Goal: Information Seeking & Learning: Find specific fact

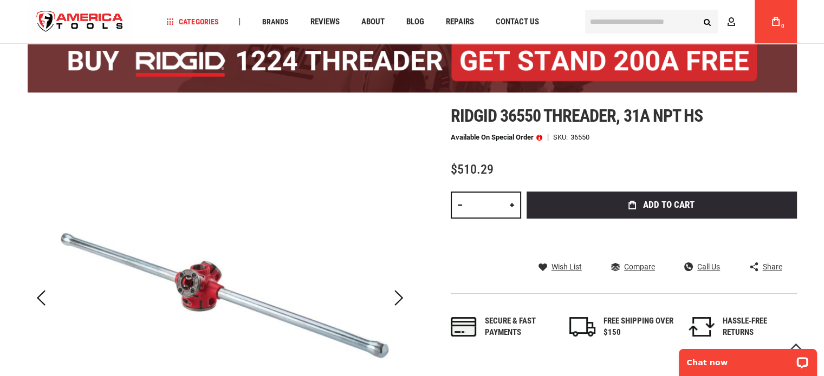
scroll to position [54, 0]
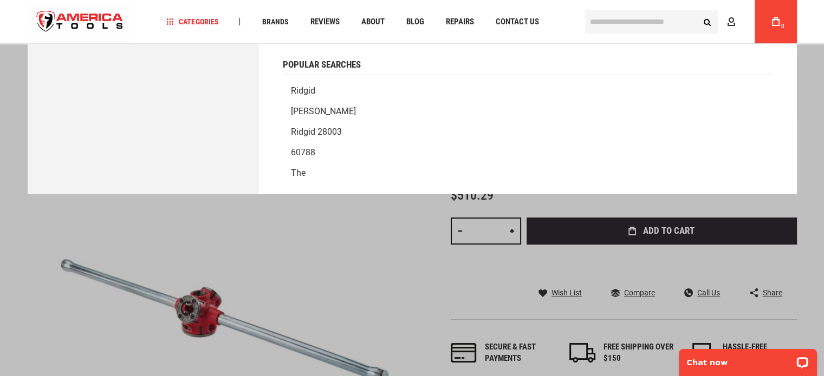
click at [634, 21] on input "text" at bounding box center [651, 22] width 133 height 24
type input "*****"
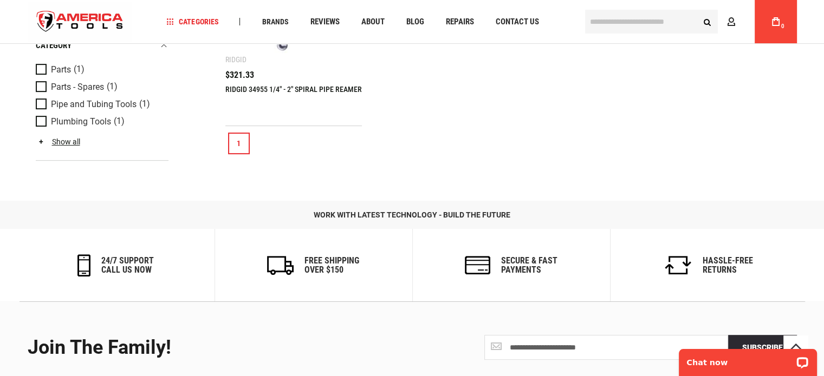
scroll to position [271, 0]
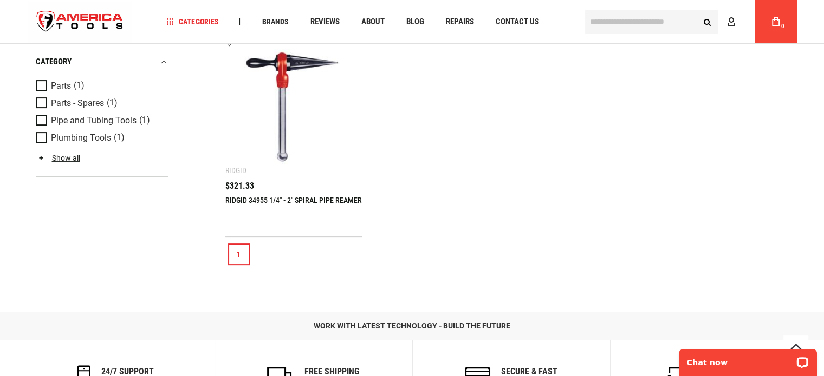
click at [233, 188] on span "$321.33" at bounding box center [239, 186] width 29 height 9
click at [232, 173] on div "Ridgid" at bounding box center [235, 170] width 21 height 9
click at [280, 115] on img at bounding box center [293, 106] width 115 height 115
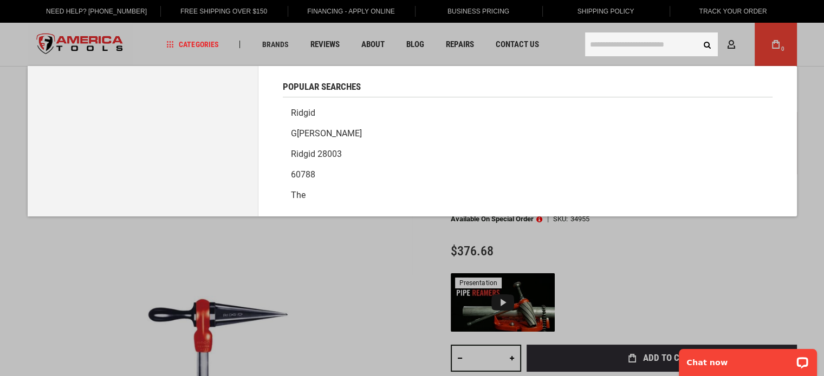
click at [599, 51] on input "text" at bounding box center [651, 44] width 133 height 24
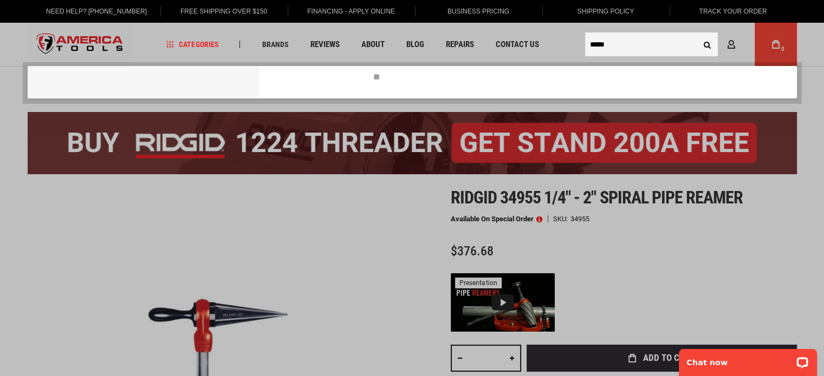
type input "*****"
click at [697, 34] on button "Search" at bounding box center [707, 44] width 21 height 21
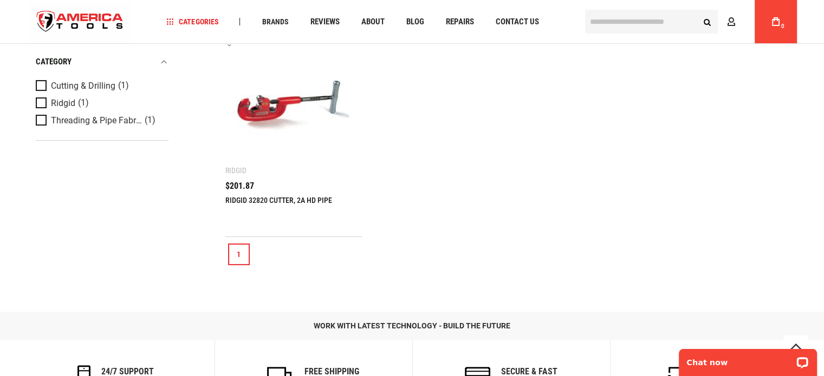
click at [270, 112] on img at bounding box center [293, 106] width 115 height 115
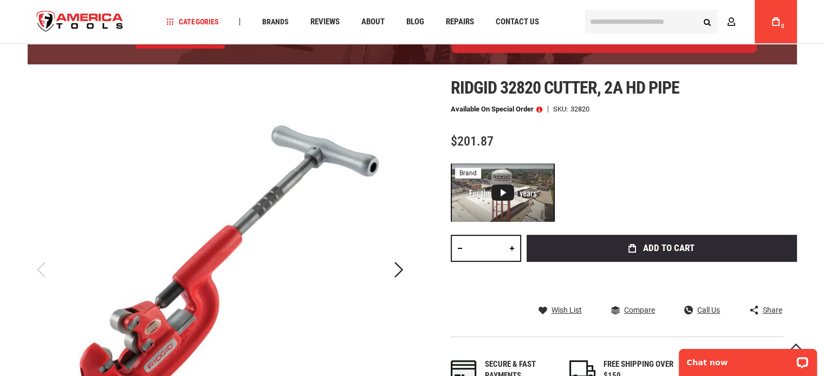
scroll to position [162, 0]
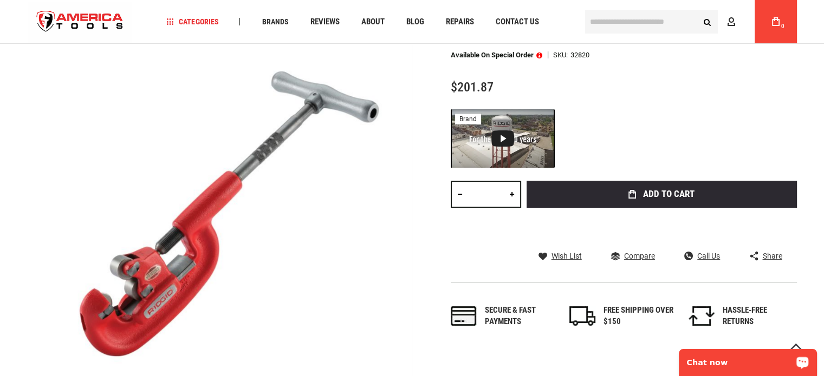
click at [756, 358] on p "Chat now" at bounding box center [740, 362] width 107 height 9
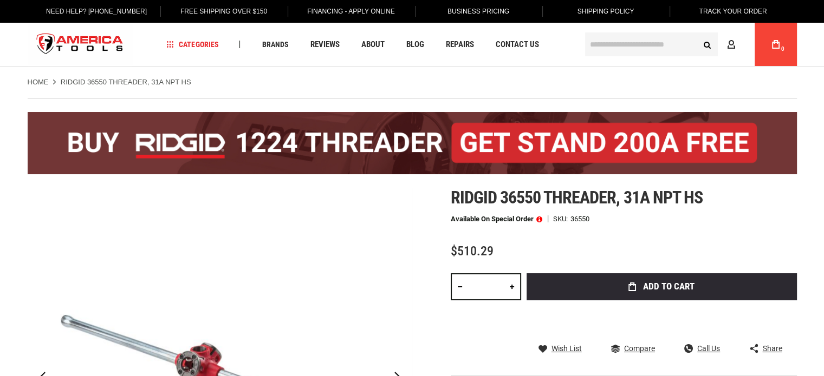
click at [373, 76] on div "Home RIDGID 36550 THREADER, 31A NPT HS" at bounding box center [412, 77] width 791 height 21
